Goal: Register for event/course

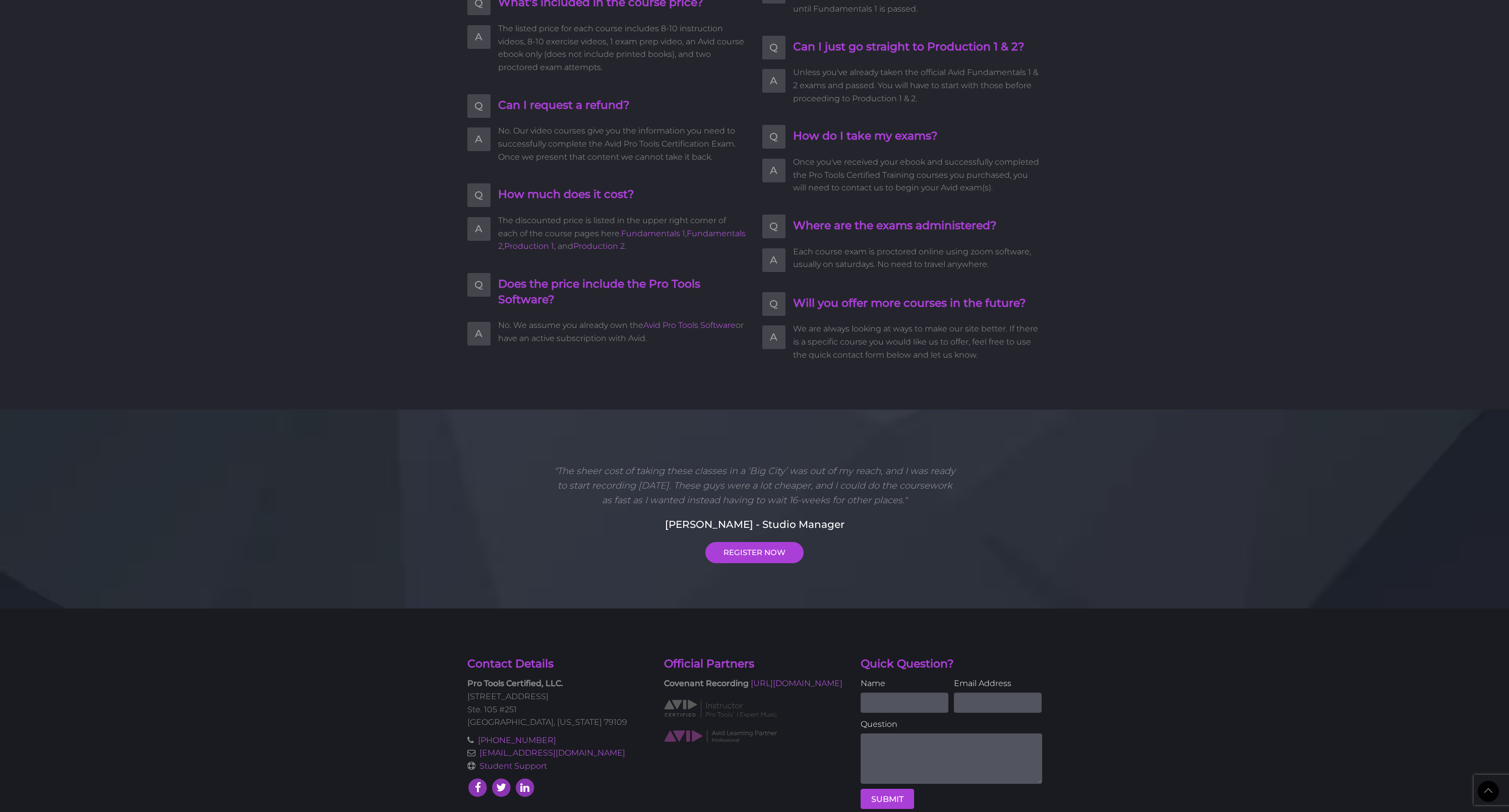
scroll to position [2238, 0]
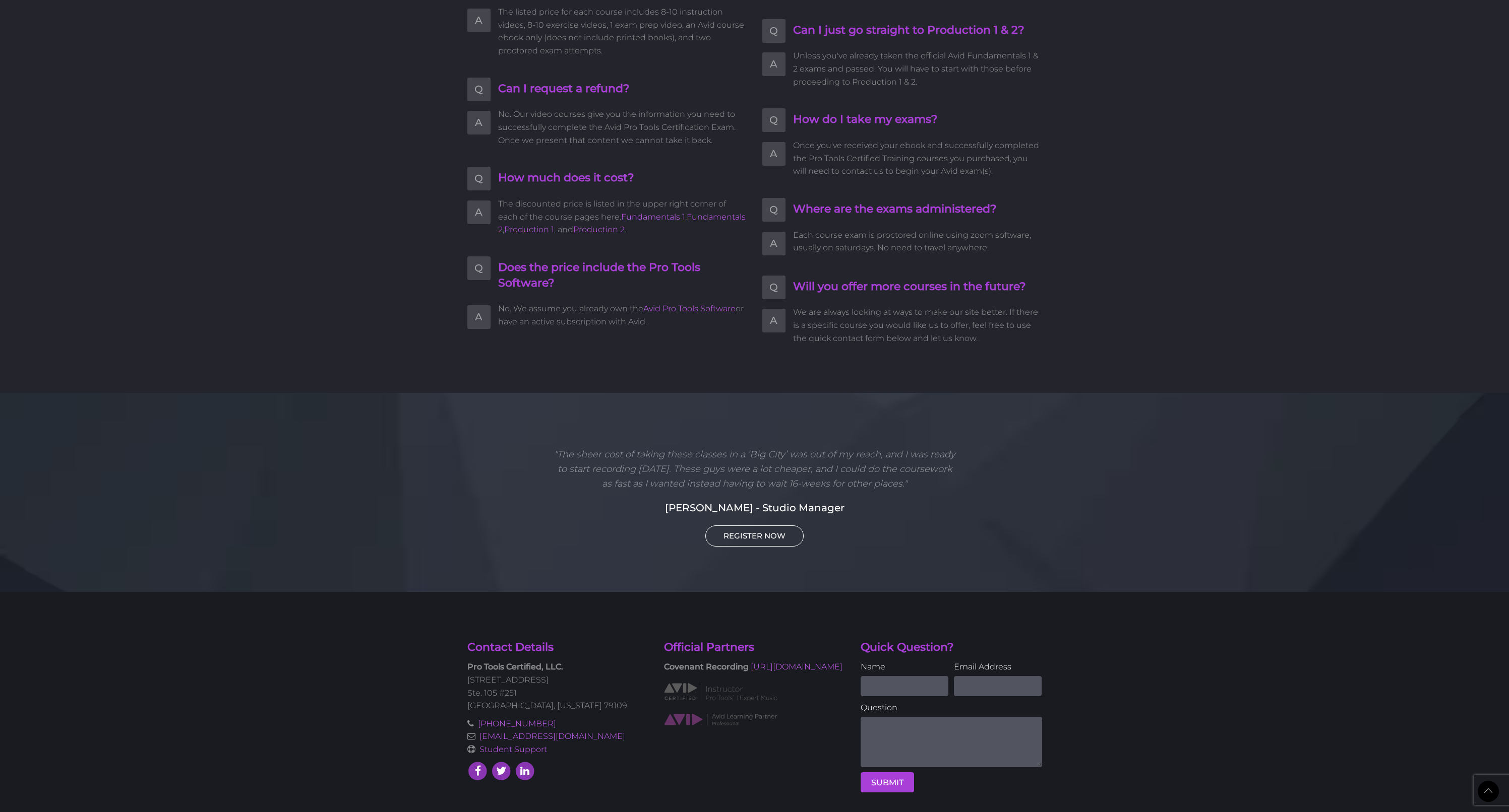
click at [740, 526] on link "REGISTER NOW" at bounding box center [754, 536] width 98 height 21
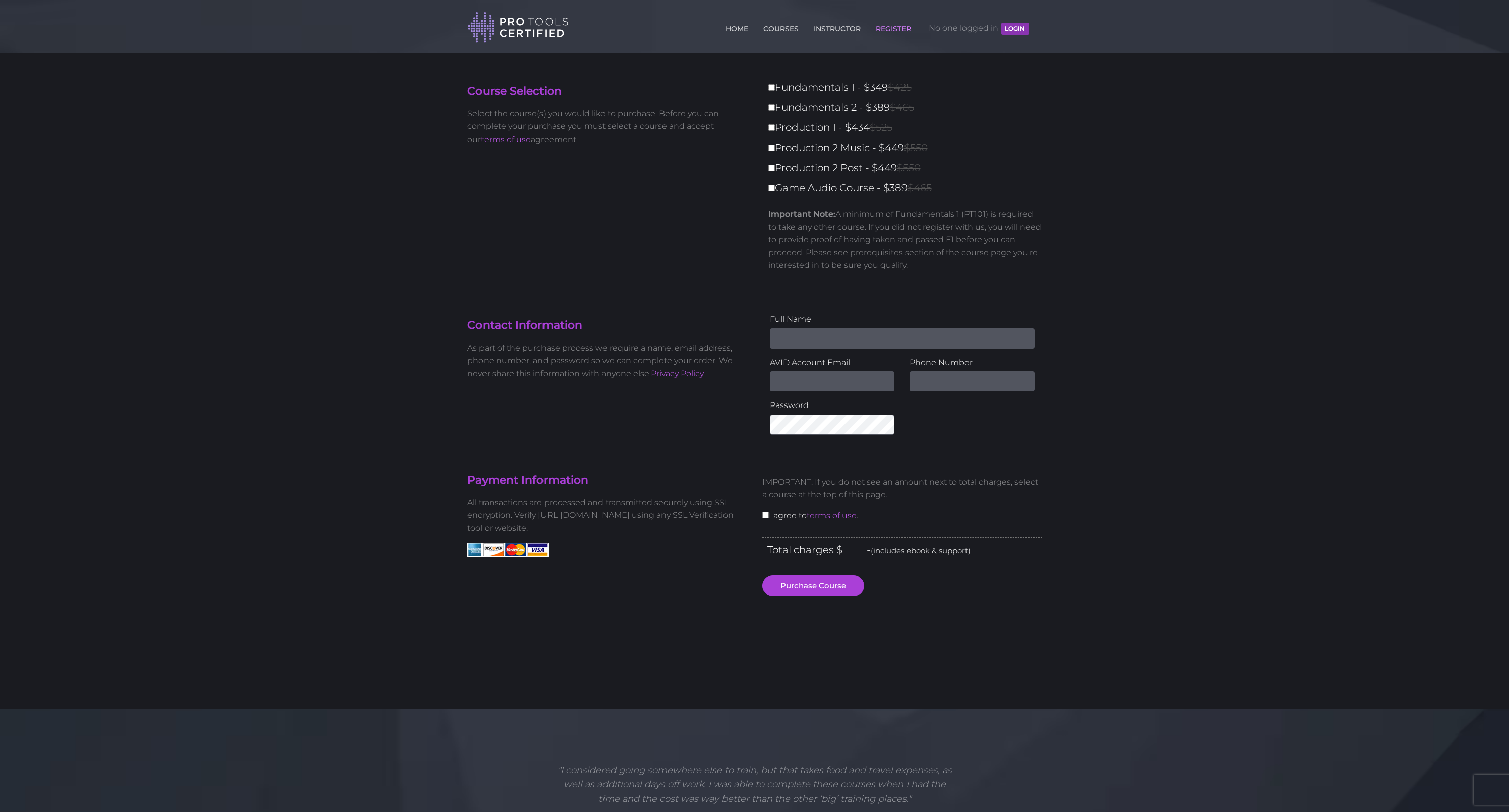
click at [974, 33] on span "No one logged in LOGIN" at bounding box center [978, 28] width 100 height 30
click at [976, 31] on span "No one logged in LOGIN" at bounding box center [978, 28] width 100 height 30
click at [1018, 33] on button "LOGIN" at bounding box center [1014, 29] width 27 height 12
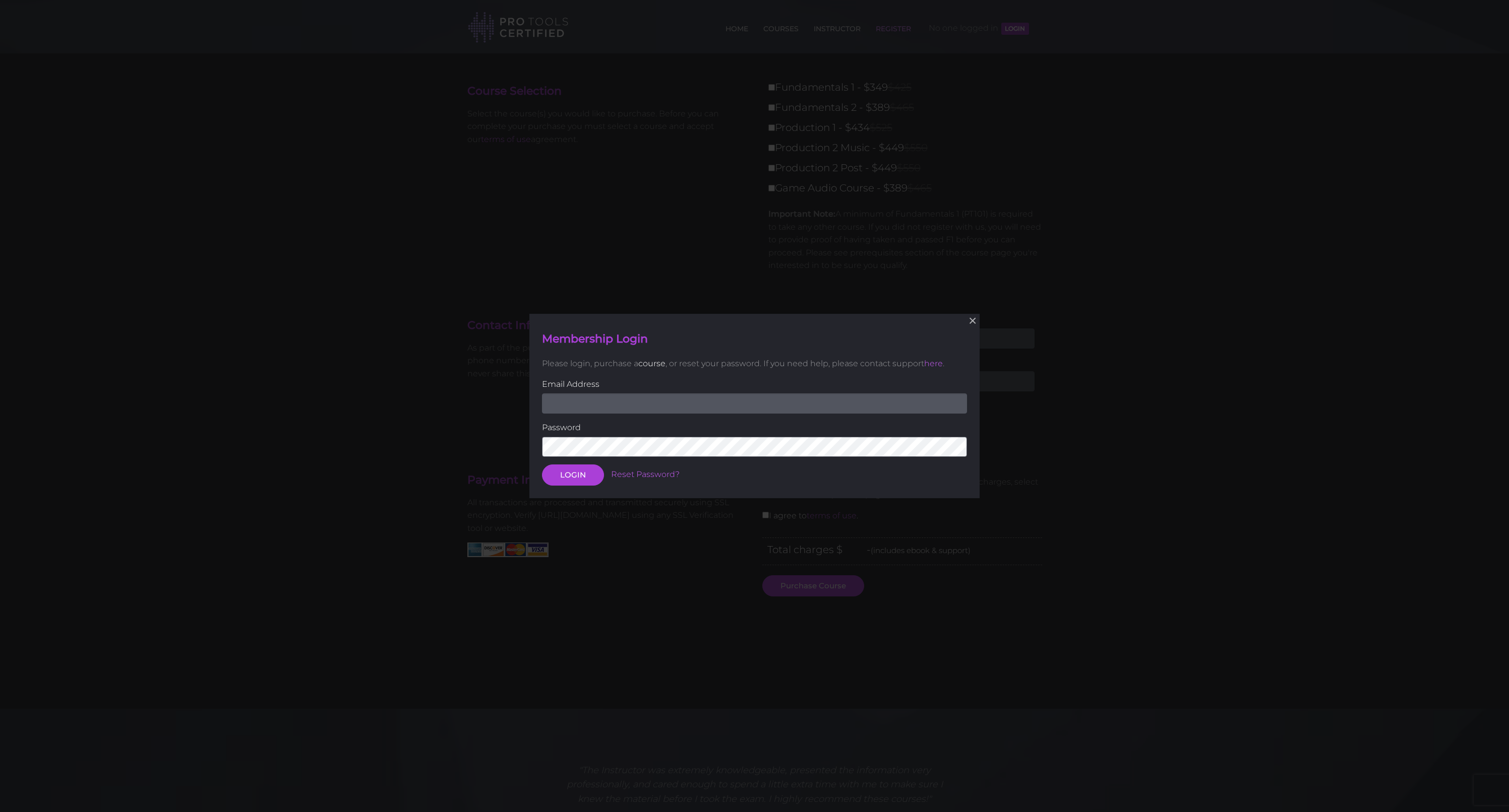
click at [647, 366] on link "course" at bounding box center [651, 363] width 27 height 9
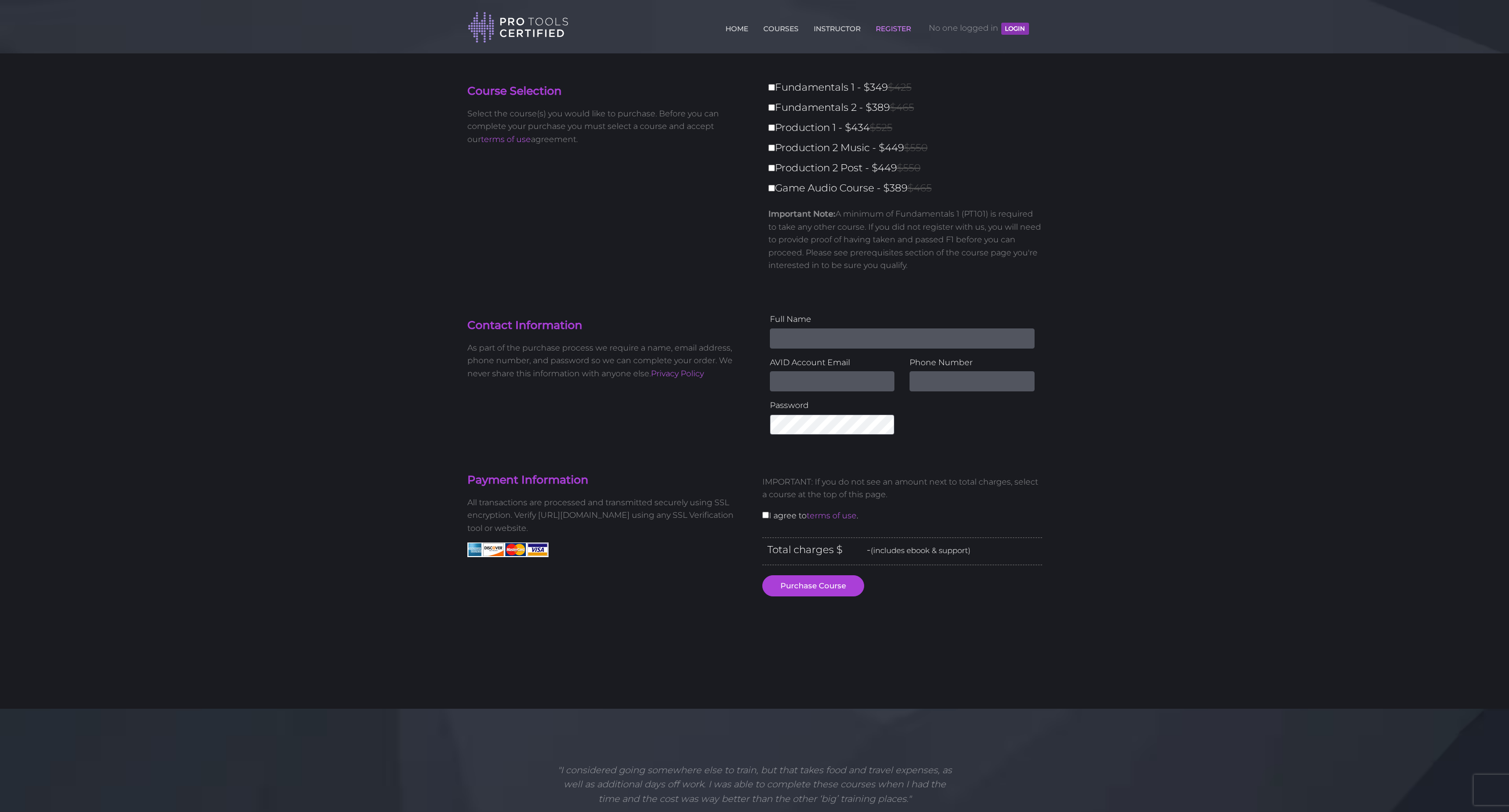
click at [806, 82] on label "Fundamentals 1 - $349 $425" at bounding box center [907, 87] width 279 height 18
click at [775, 84] on input "Fundamentals 1 - $349 $425" at bounding box center [771, 87] width 6 height 6
checkbox input "true"
type input "349"
click at [789, 110] on label "Fundamentals 2 - $389 $465" at bounding box center [907, 107] width 279 height 18
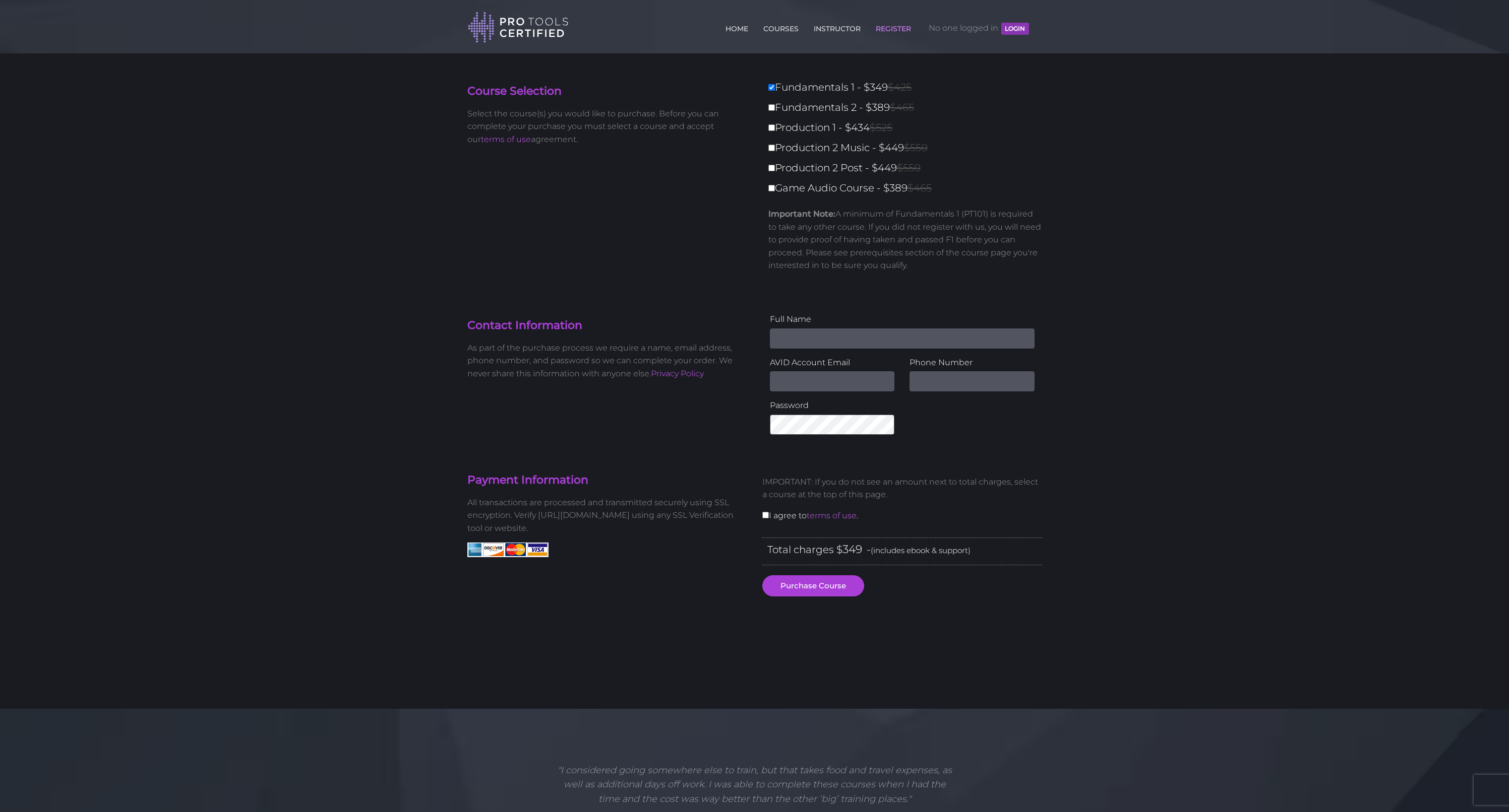
click at [775, 110] on input "Fundamentals 2 - $389 $465" at bounding box center [771, 107] width 6 height 6
checkbox input "true"
type input "738"
click at [790, 130] on label "Production 1 - $434 $525" at bounding box center [907, 128] width 279 height 18
click at [775, 130] on input "Production 1 - $434 $525" at bounding box center [771, 128] width 6 height 6
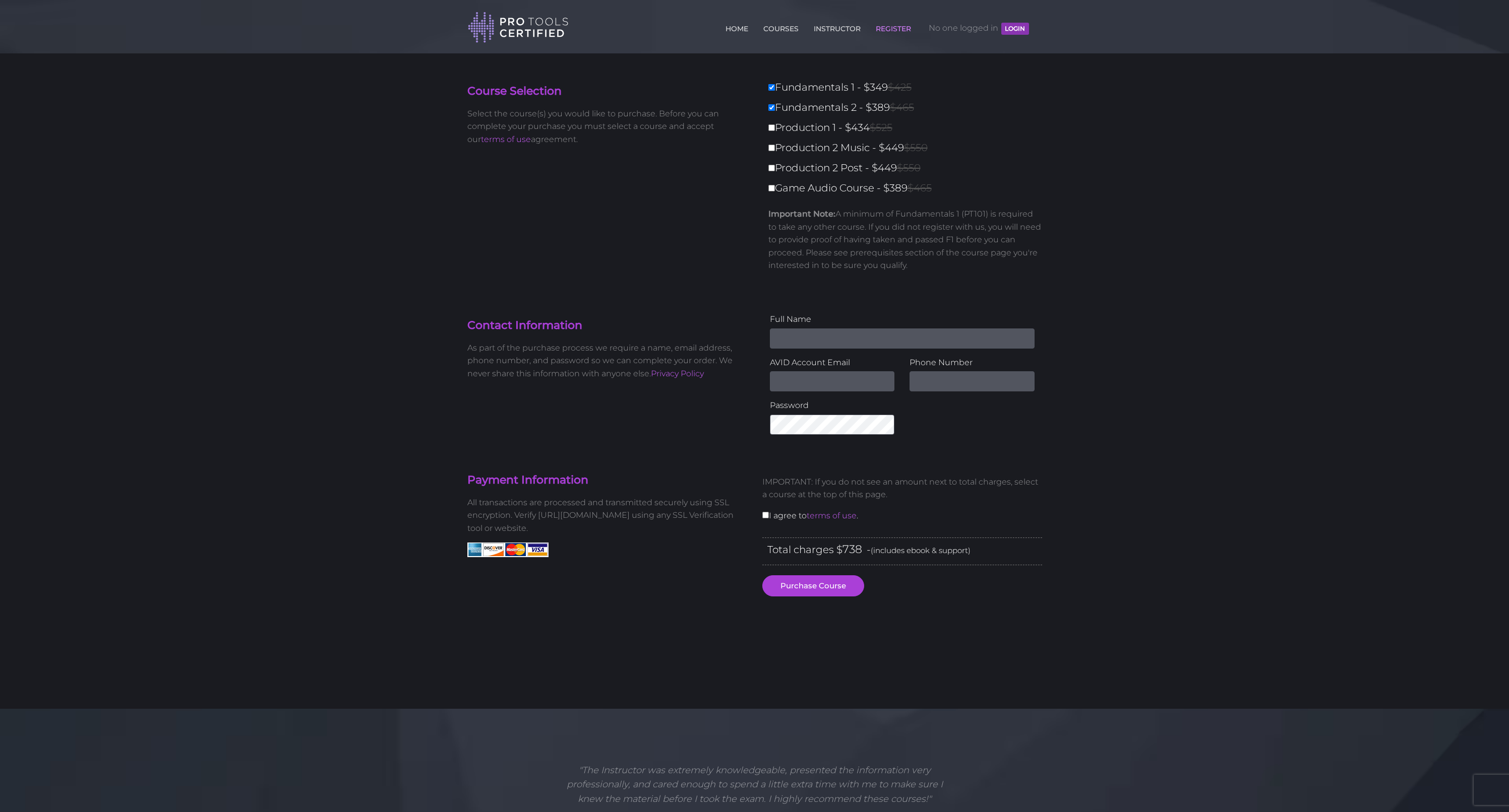
checkbox input "true"
type input "1172"
click at [789, 121] on label "Production 1 - $434 $525" at bounding box center [907, 128] width 279 height 18
click at [775, 124] on input "Production 1 - $434 $525" at bounding box center [771, 128] width 6 height 6
checkbox input "false"
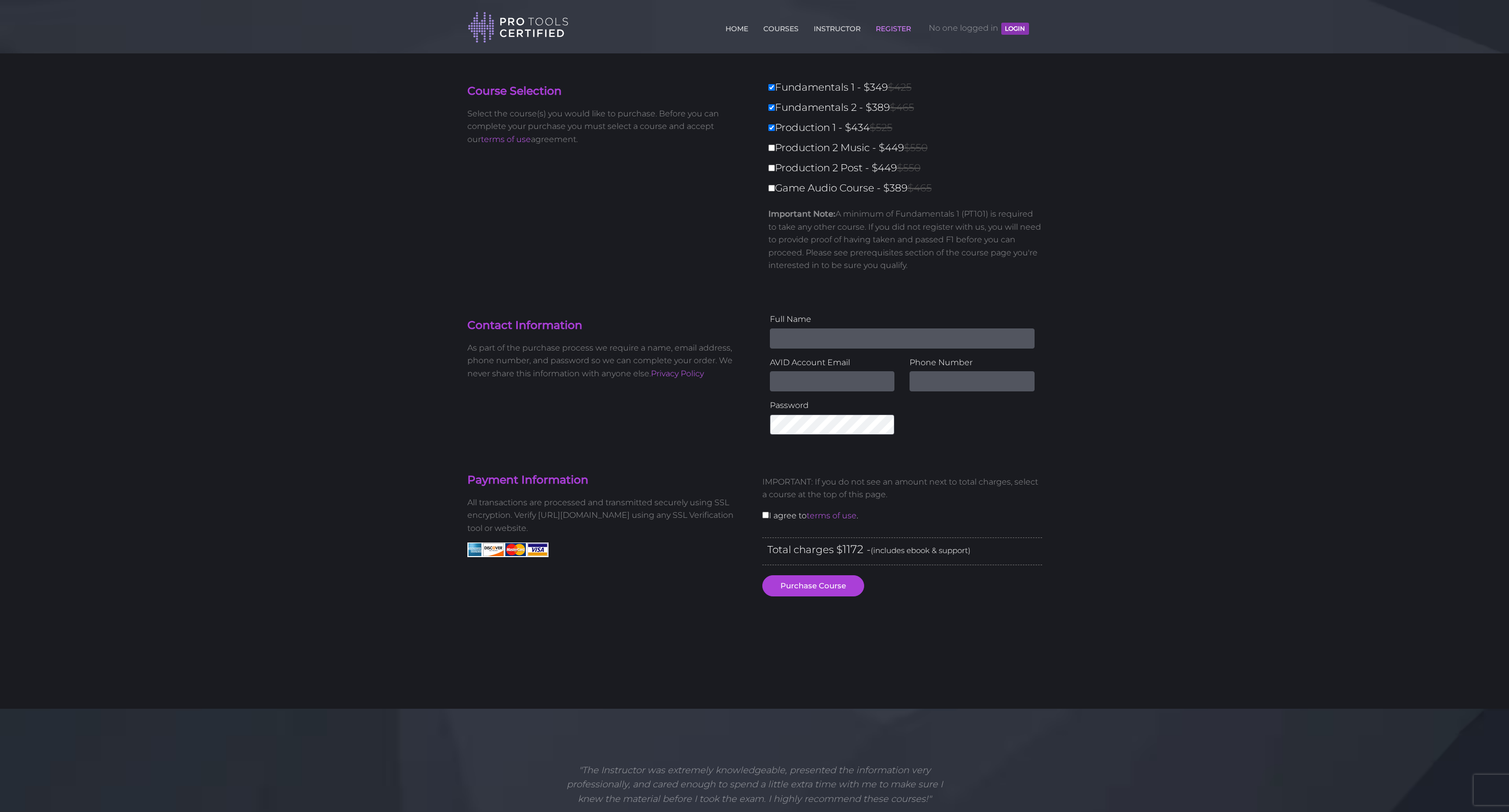
type input "738"
click at [789, 110] on label "Fundamentals 2 - $389 $465" at bounding box center [907, 107] width 279 height 18
click at [775, 110] on input "Fundamentals 2 - $389 $465" at bounding box center [771, 107] width 6 height 6
checkbox input "false"
type input "349"
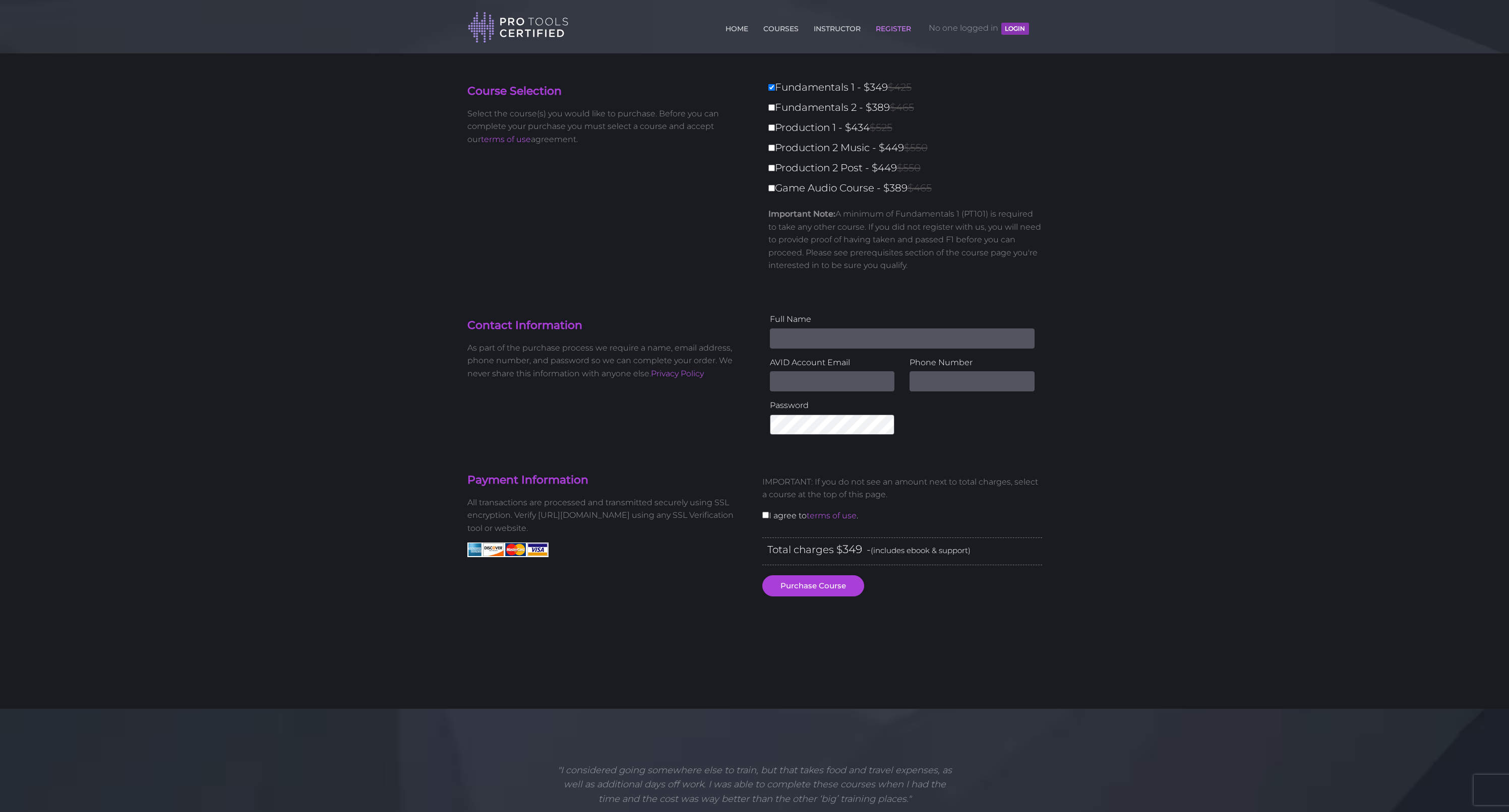
type input "saxoclasic@hotmail.com"
type input "2281544555"
click at [711, 415] on div "Contact Information As part of the purchase process we require a name, email ad…" at bounding box center [755, 377] width 590 height 129
